Goal: Information Seeking & Learning: Learn about a topic

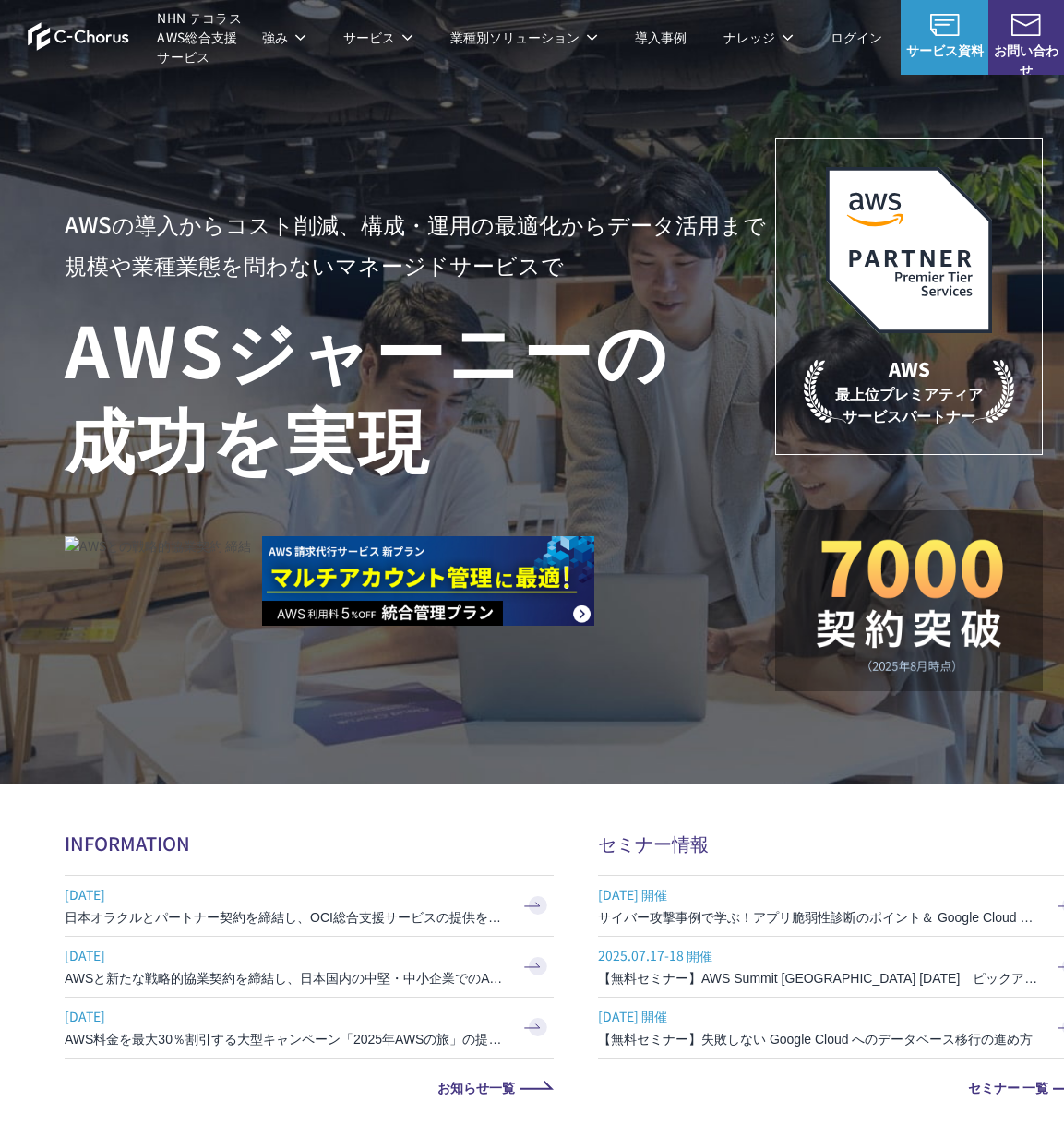
click at [116, 153] on link "AWS請求代行サービス" at bounding box center [124, 156] width 130 height 18
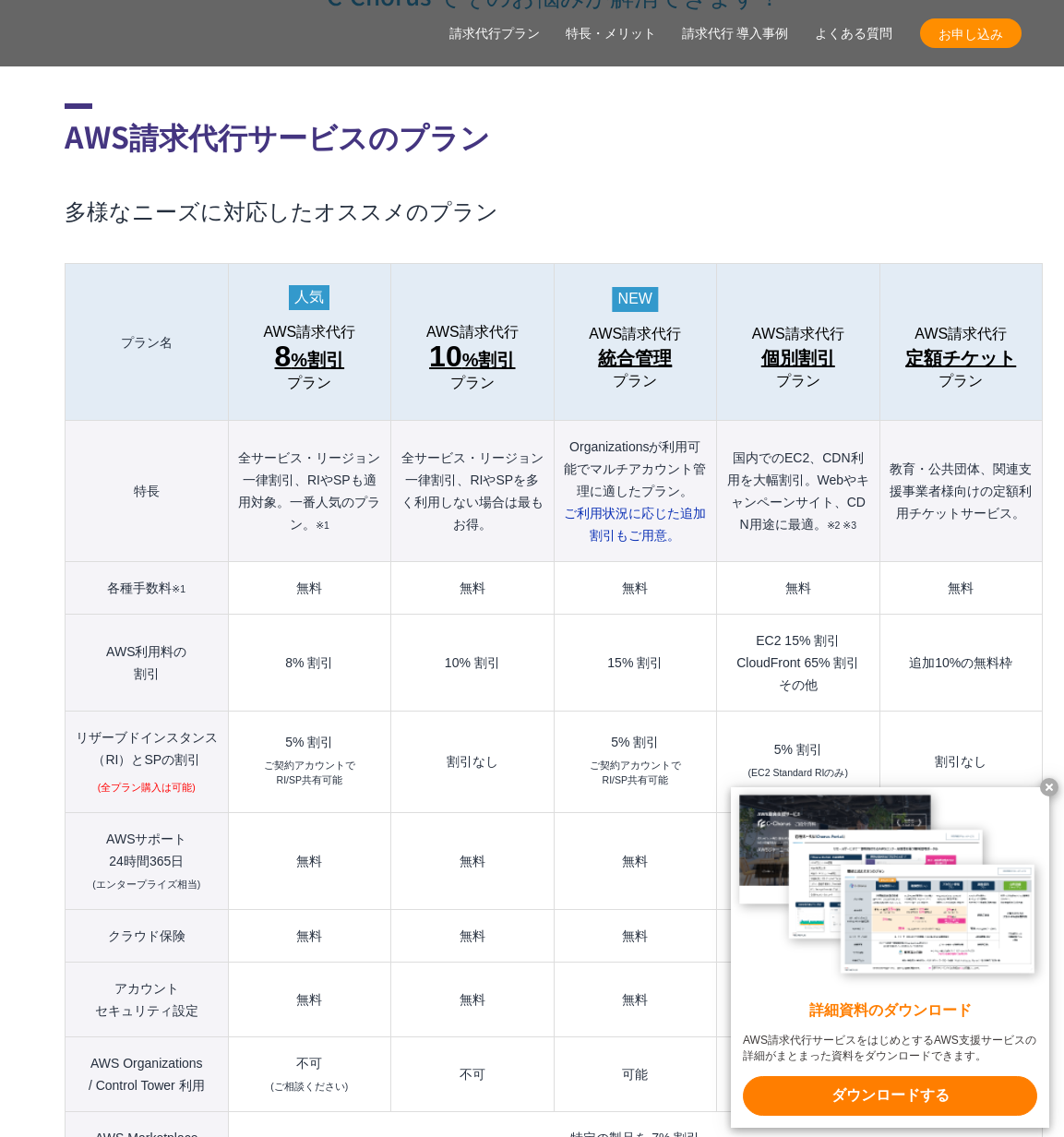
scroll to position [1907, 0]
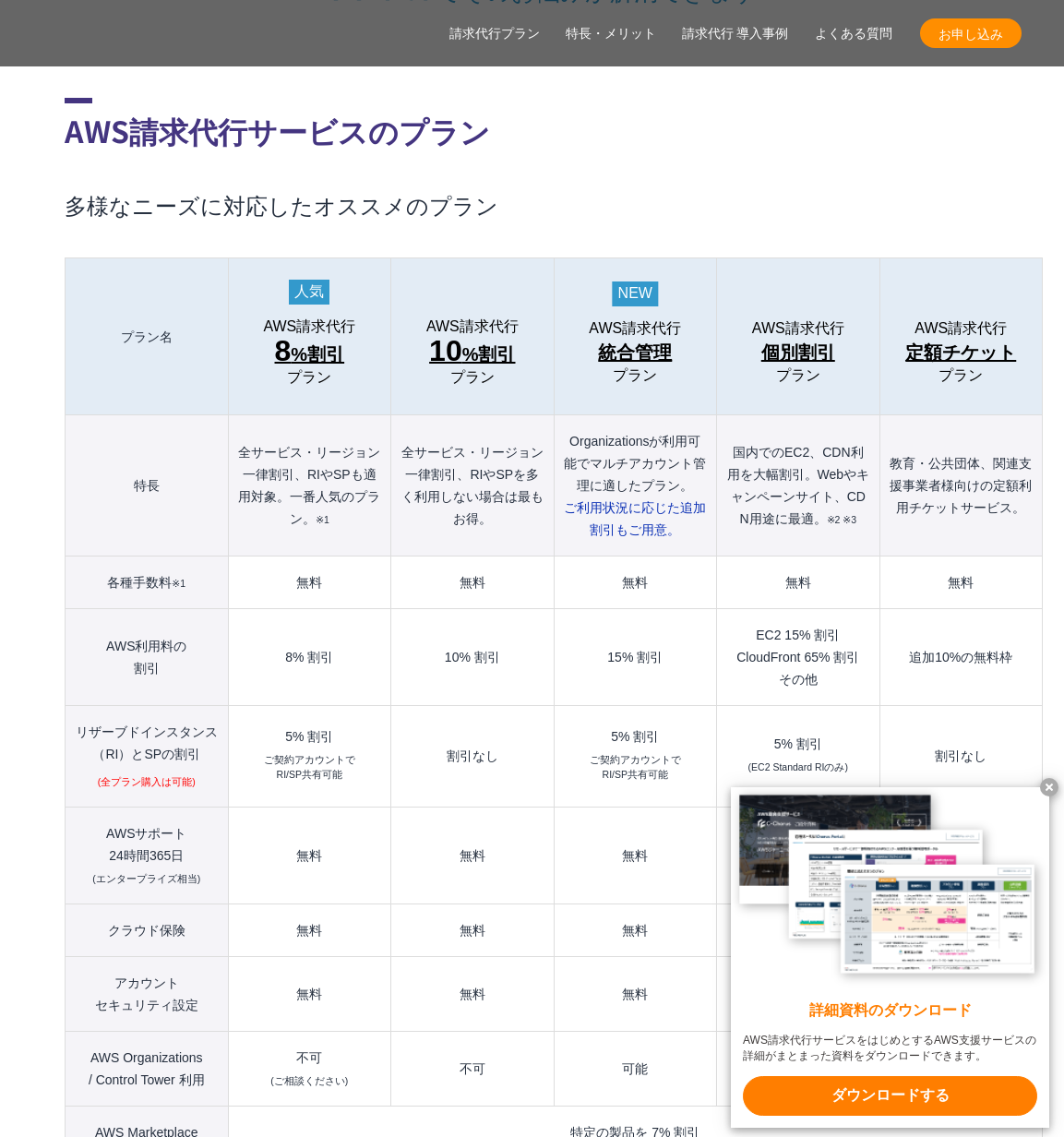
click at [1054, 782] on x-t at bounding box center [1049, 787] width 18 height 18
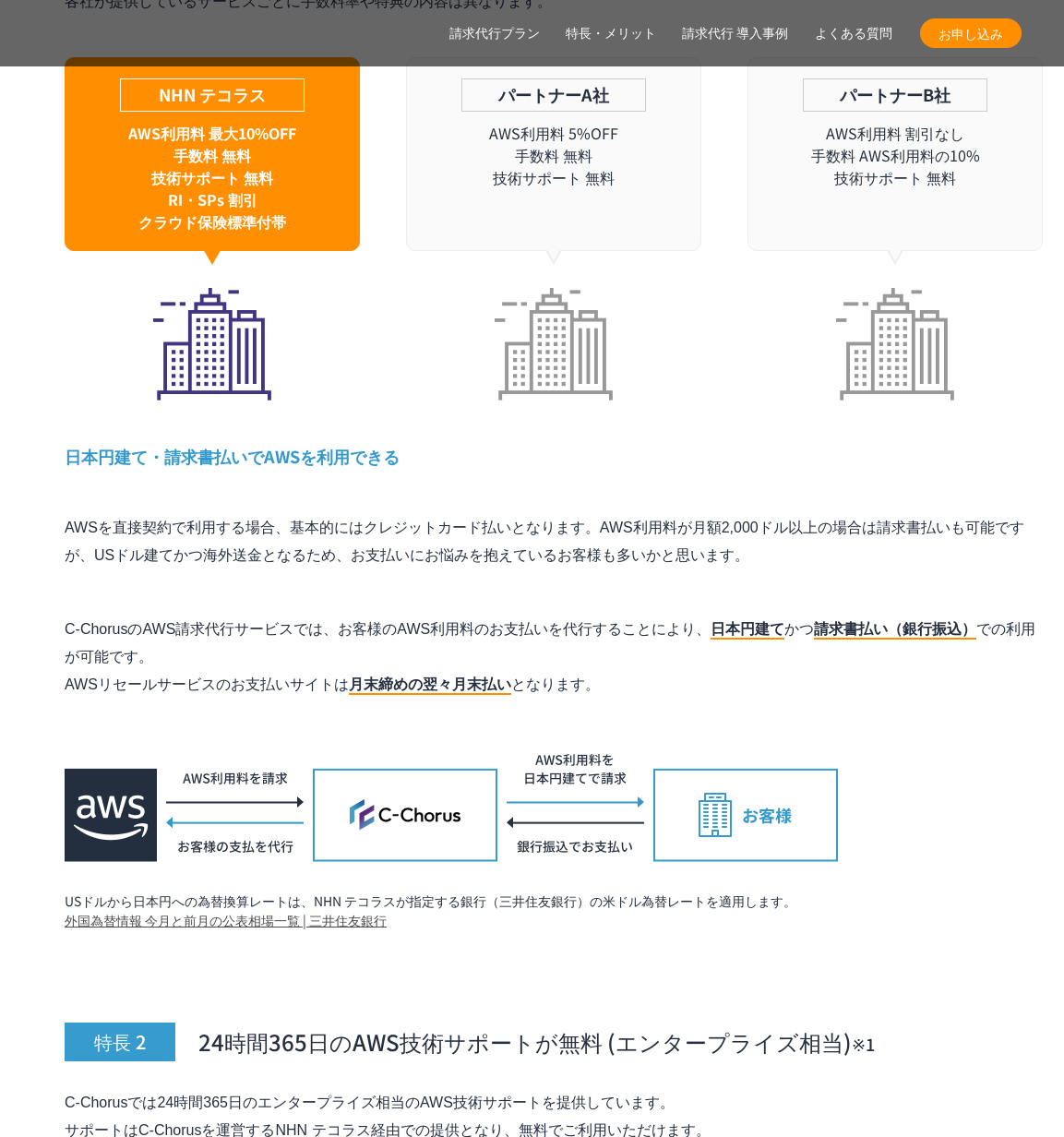
scroll to position [6115, 0]
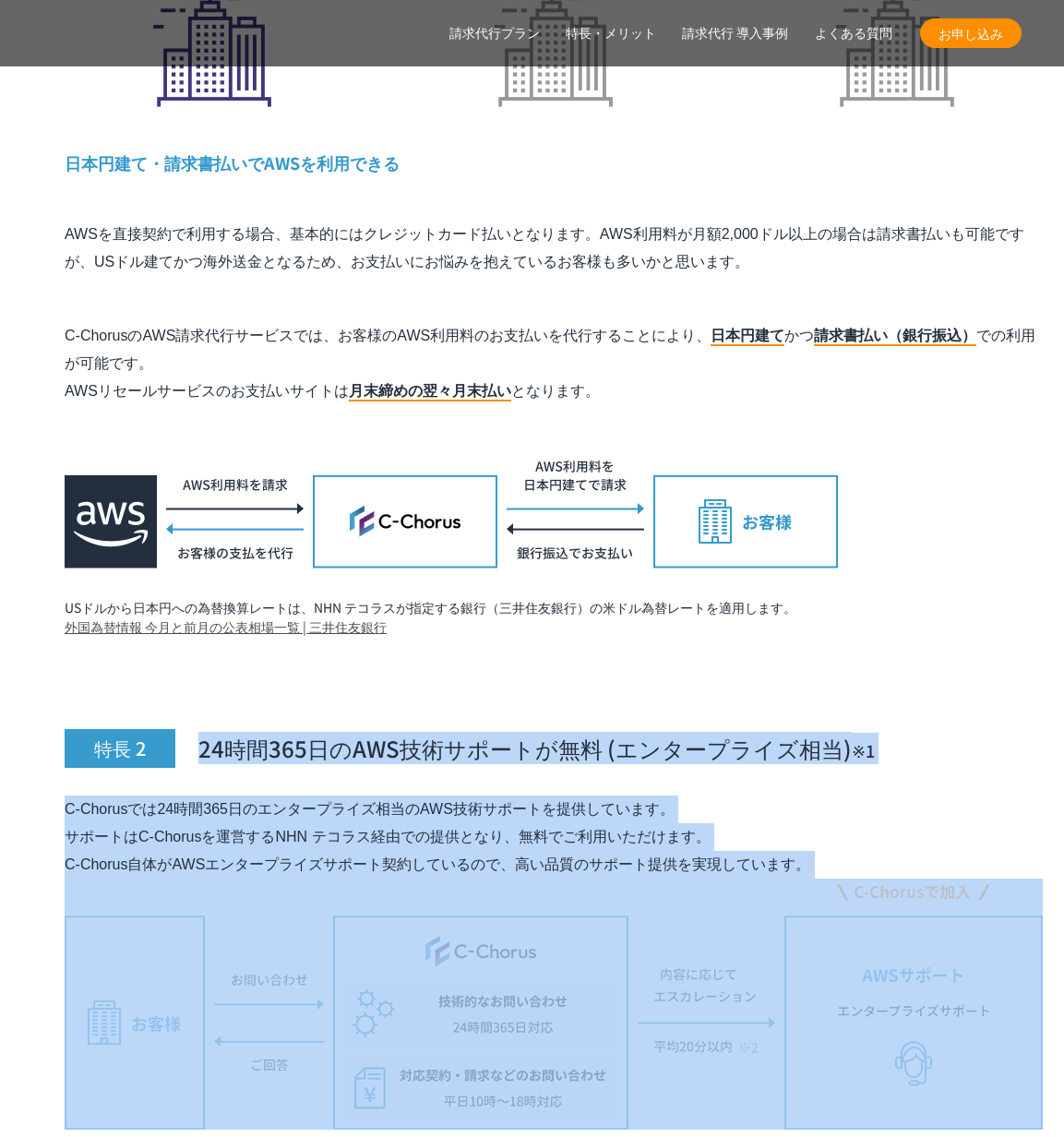
drag, startPoint x: 310, startPoint y: 692, endPoint x: 598, endPoint y: 858, distance: 332.4
click at [593, 855] on div "特長 2 24時間365日のAWS技術サポートが無料 (エンタープライズ相当)　 ※1 C-Chorusでは24時間365日のエンタープライズ相当のAWS技術…" at bounding box center [553, 963] width 979 height 634
click at [371, 796] on p "C-Chorusでは24時間365日のエンタープライズ相当のAWS技術サポートを提供しています。 サポートはC-Chorusを運営するNHN テコラス経由での…" at bounding box center [553, 837] width 979 height 83
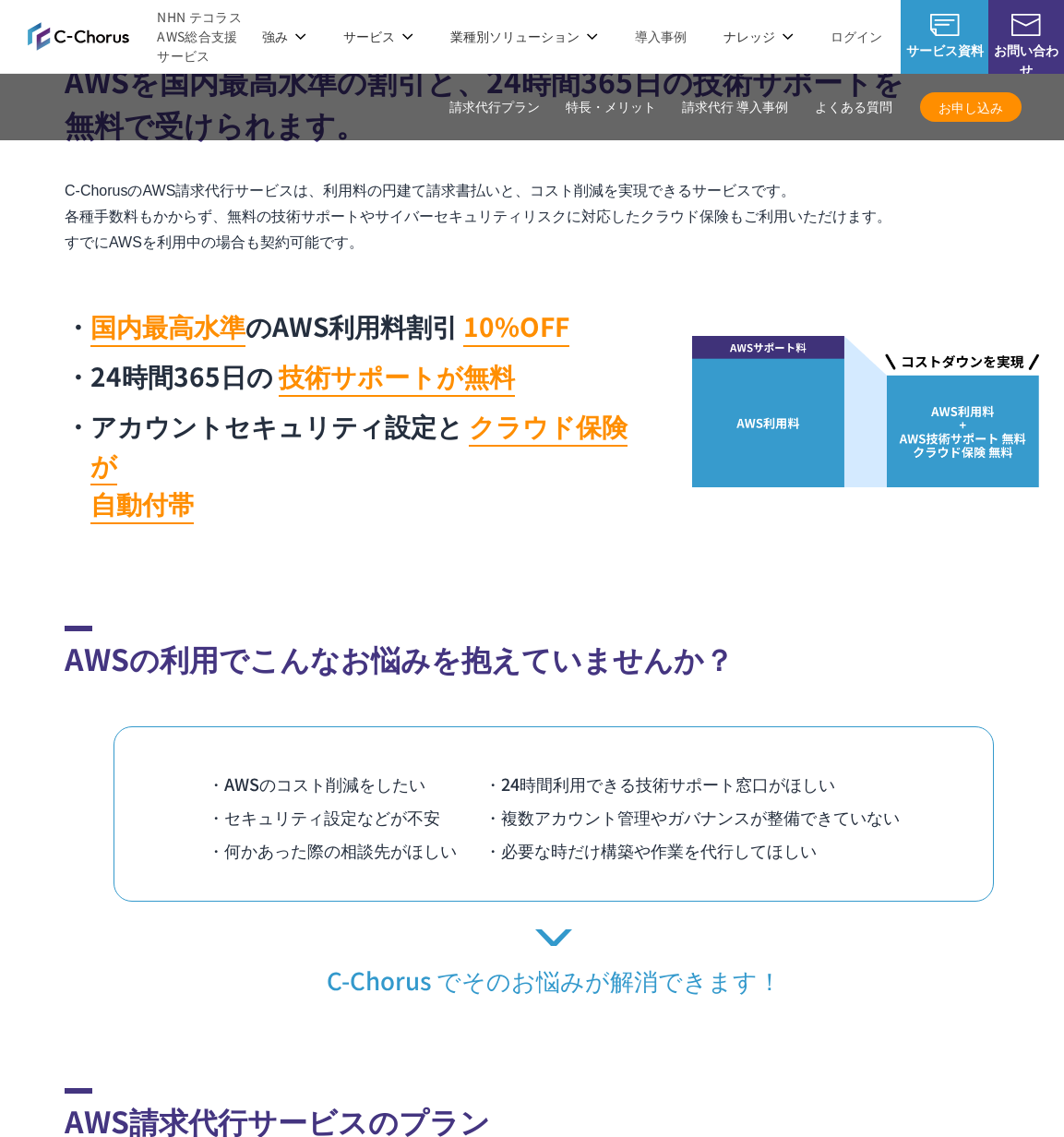
scroll to position [0, 0]
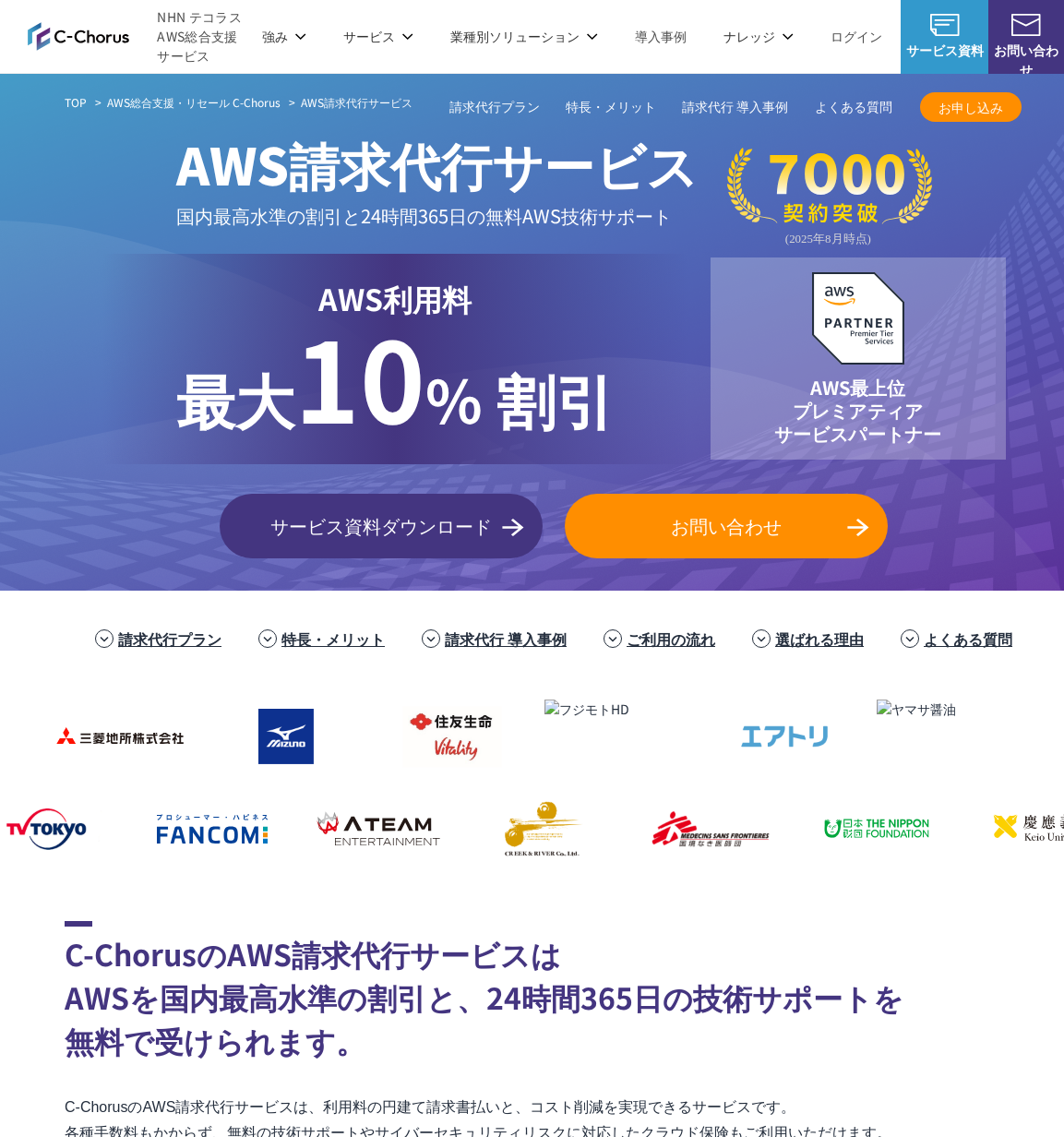
click at [851, 156] on link "Google Cloud 請求代行サービス" at bounding box center [886, 156] width 187 height 18
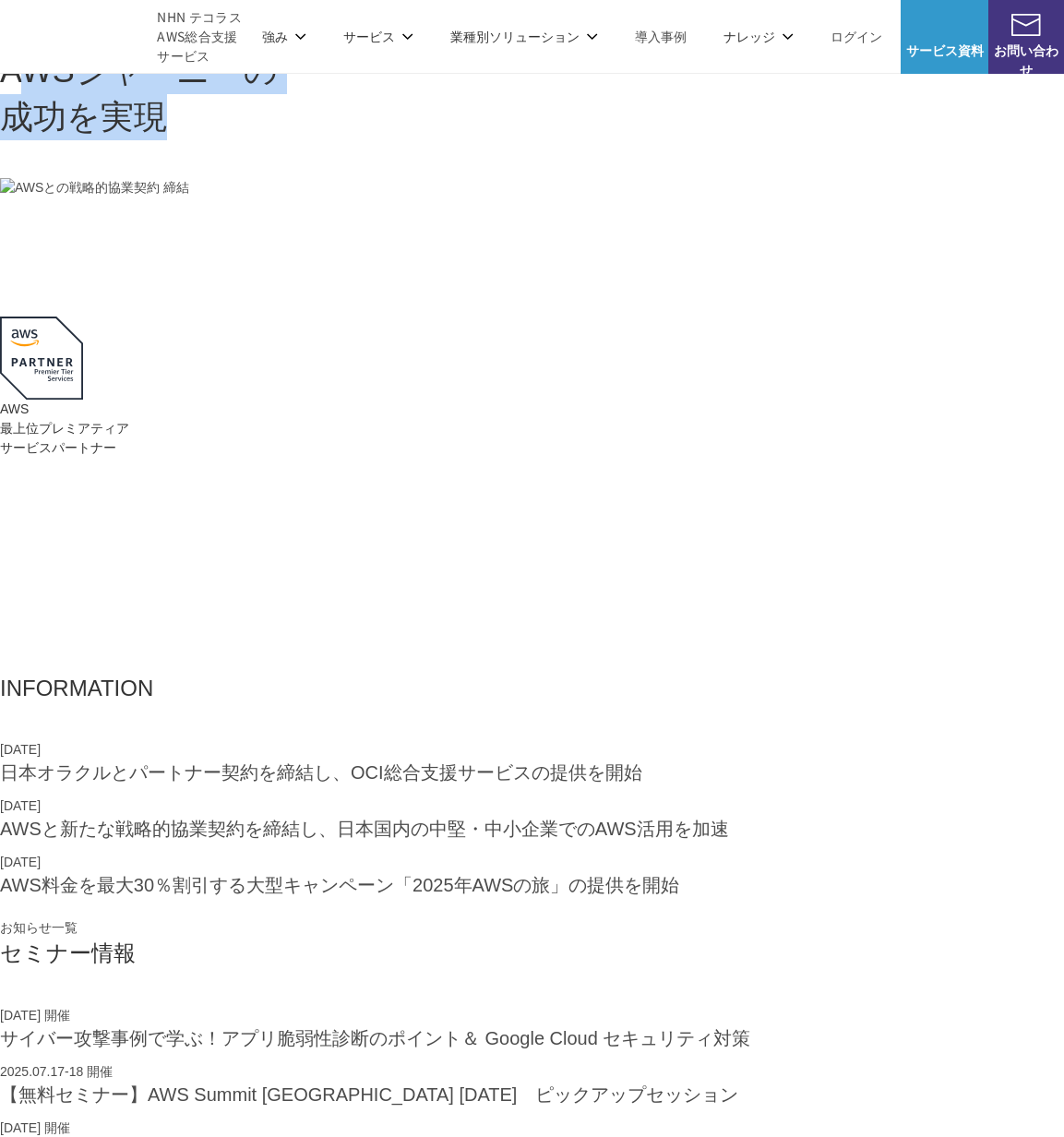
drag, startPoint x: 126, startPoint y: 327, endPoint x: 463, endPoint y: 431, distance: 352.7
click at [455, 141] on h1 "AWS ジャーニーの 成功を実現" at bounding box center [532, 94] width 1064 height 93
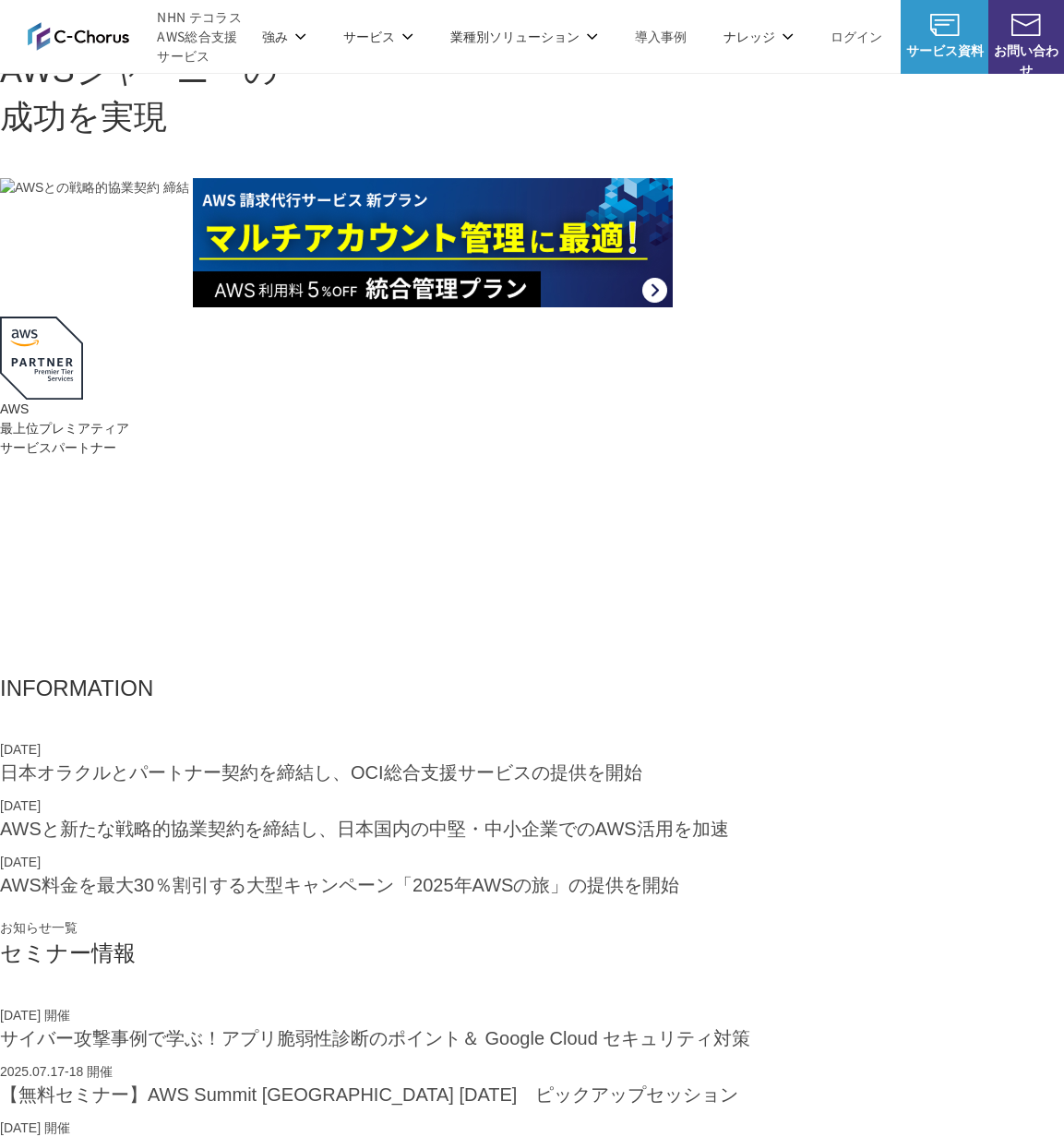
click at [286, 141] on h1 "AWS ジャーニーの 成功を実現" at bounding box center [532, 94] width 1064 height 93
